Goal: Task Accomplishment & Management: Use online tool/utility

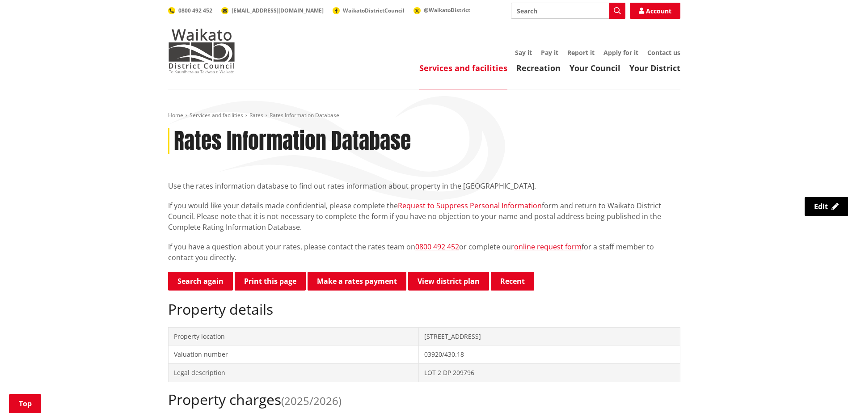
scroll to position [134, 0]
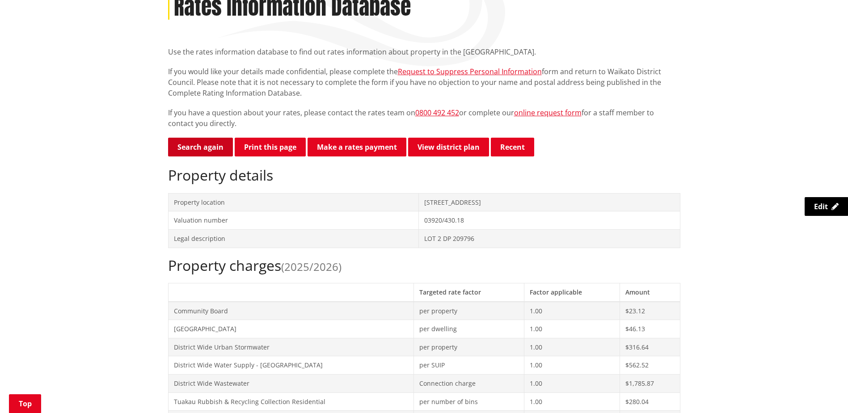
click at [206, 145] on link "Search again" at bounding box center [200, 147] width 65 height 19
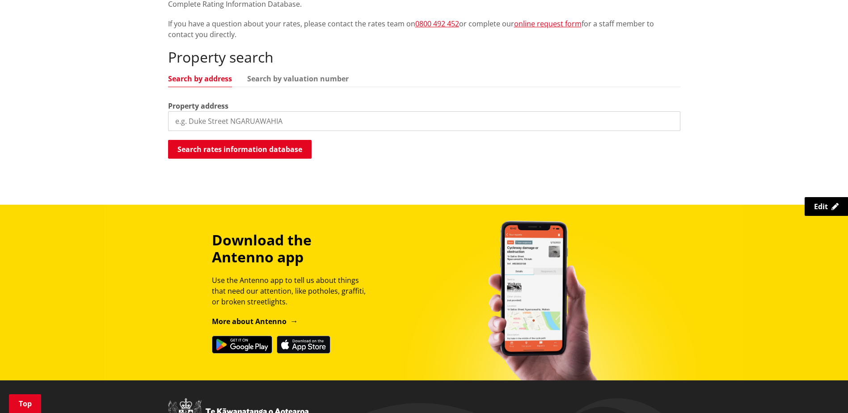
scroll to position [224, 0]
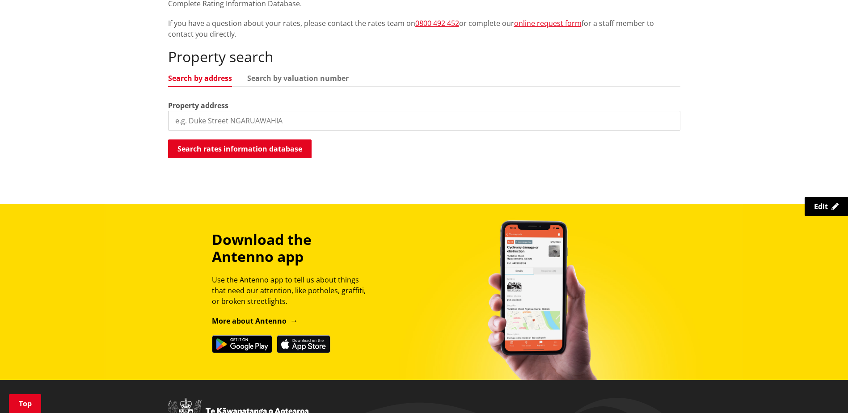
click at [232, 121] on input "search" at bounding box center [424, 121] width 512 height 20
type input "8 village place tuakau"
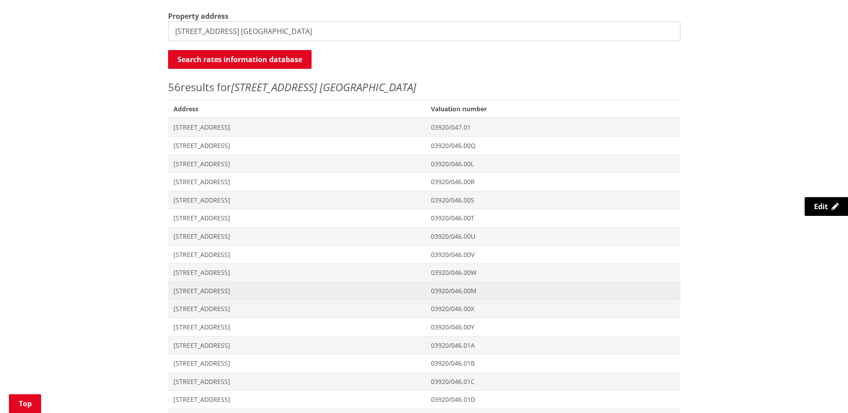
scroll to position [402, 0]
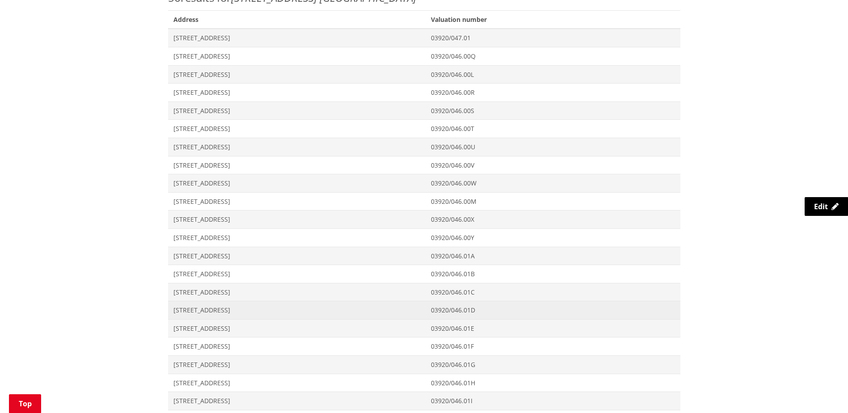
click at [211, 310] on span "[STREET_ADDRESS]" at bounding box center [296, 310] width 247 height 9
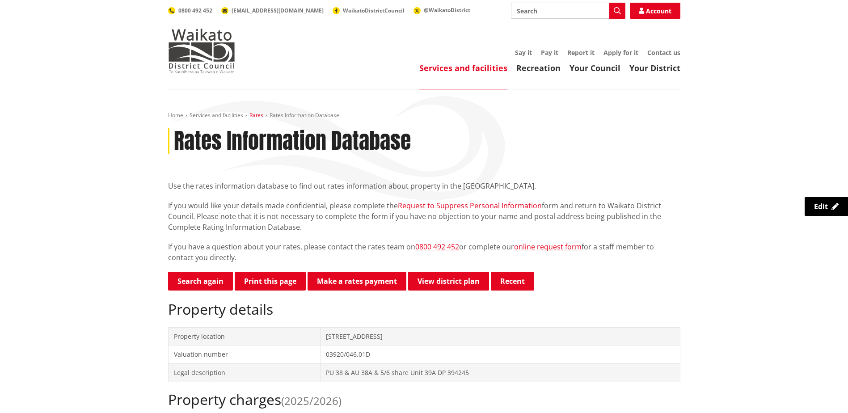
click at [257, 118] on link "Rates" at bounding box center [256, 115] width 14 height 8
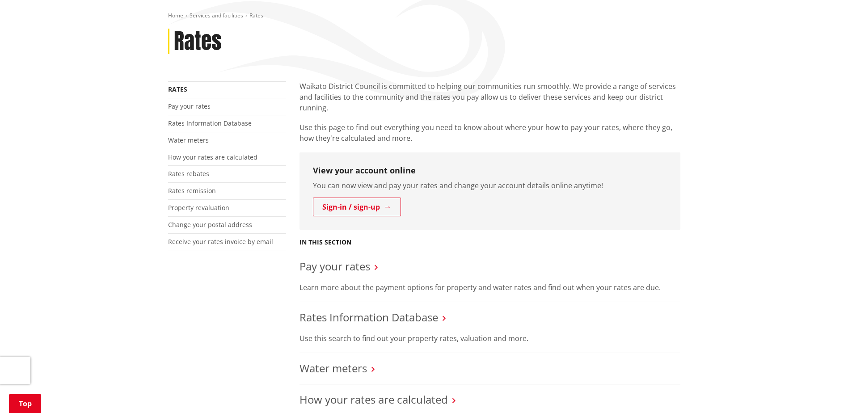
scroll to position [134, 0]
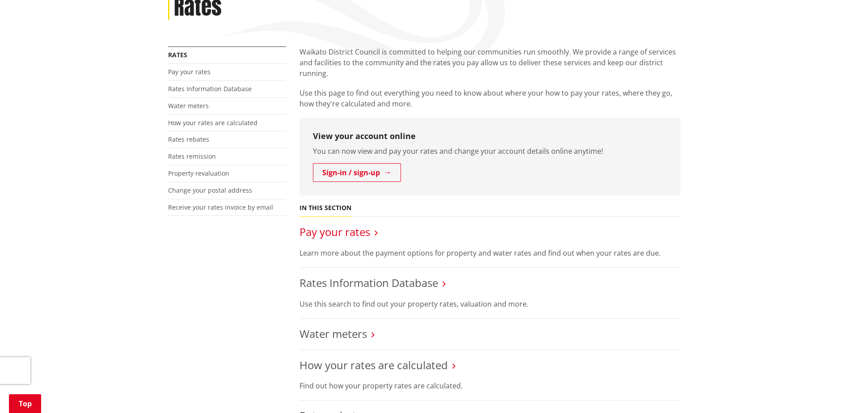
click at [351, 232] on link "Pay your rates" at bounding box center [334, 231] width 71 height 15
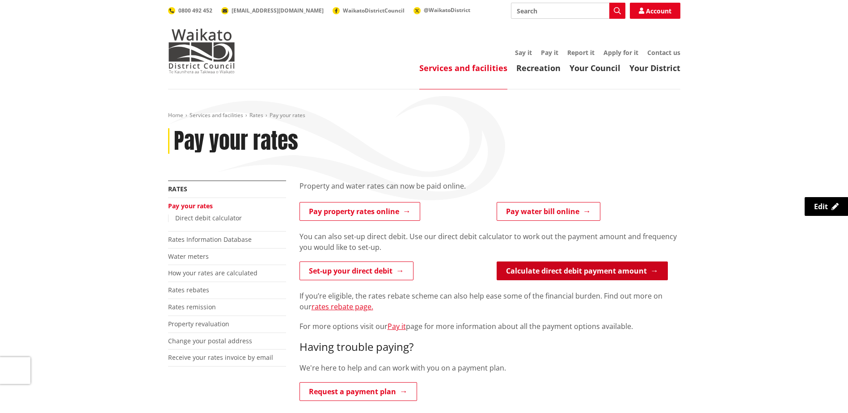
click at [560, 268] on link "Calculate direct debit payment amount" at bounding box center [582, 271] width 171 height 19
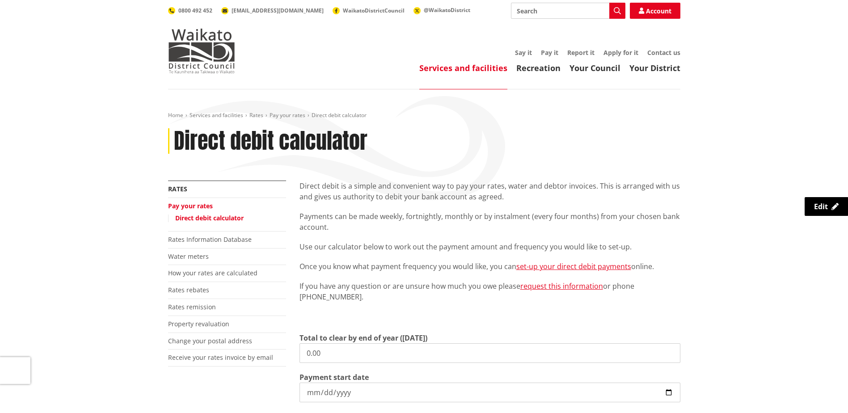
drag, startPoint x: 328, startPoint y: 355, endPoint x: 111, endPoint y: 353, distance: 216.4
click at [111, 353] on div "Home Services and facilities Rates Pay your rates Direct debit calculator Direc…" at bounding box center [424, 336] width 848 height 494
drag, startPoint x: 373, startPoint y: 356, endPoint x: 157, endPoint y: 363, distance: 216.5
click at [157, 363] on div "Home Services and facilities Rates Pay your rates Direct debit calculator Direc…" at bounding box center [424, 357] width 848 height 536
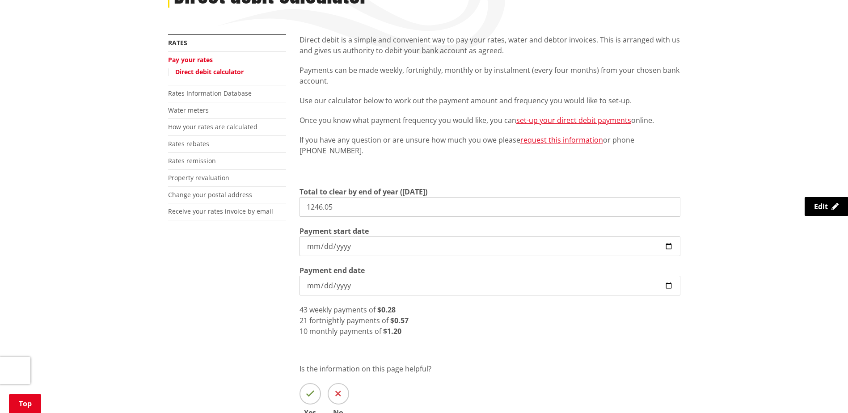
scroll to position [179, 0]
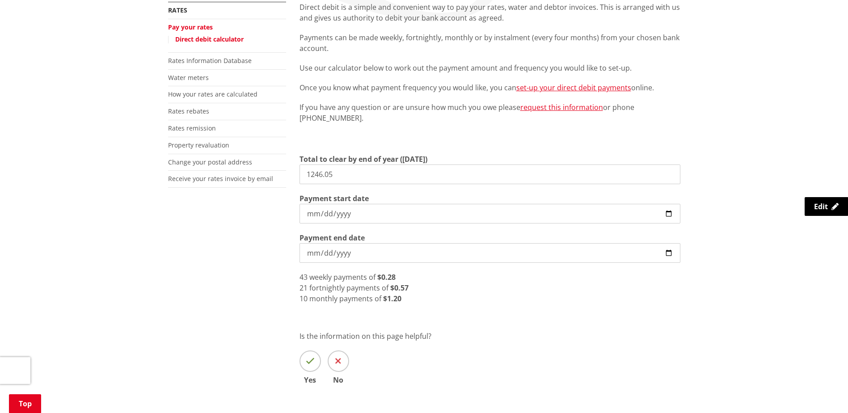
type input "1,246.05"
click at [368, 213] on input "[DATE]" at bounding box center [489, 214] width 381 height 20
click at [365, 253] on input "[DATE]" at bounding box center [489, 253] width 381 height 20
click at [666, 249] on input "2026-06-30" at bounding box center [489, 253] width 381 height 20
type input "2026-08-30"
